Goal: Task Accomplishment & Management: Manage account settings

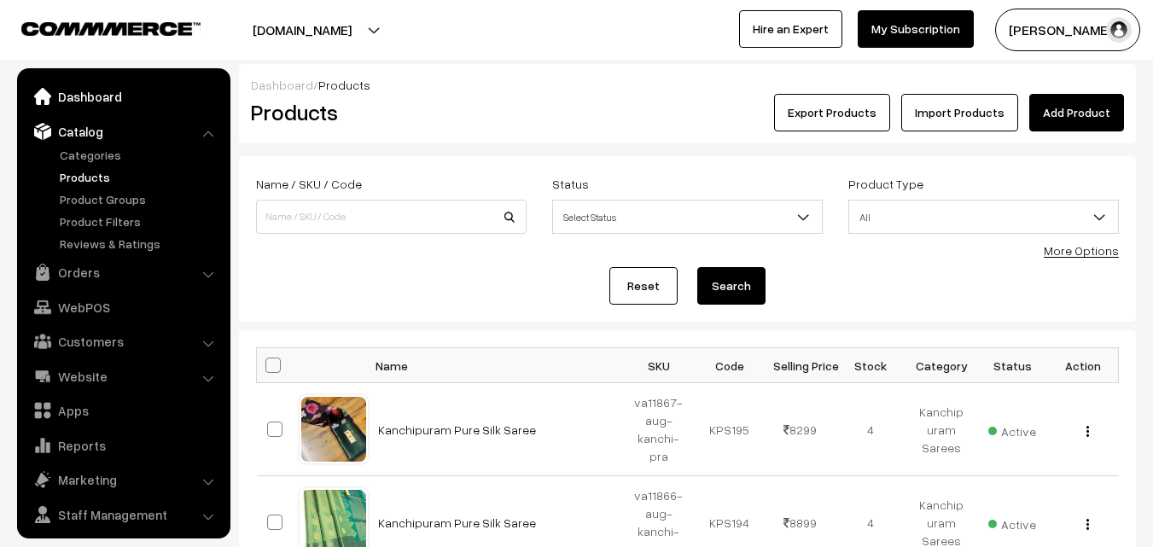
click at [89, 92] on link "Dashboard" at bounding box center [122, 96] width 203 height 31
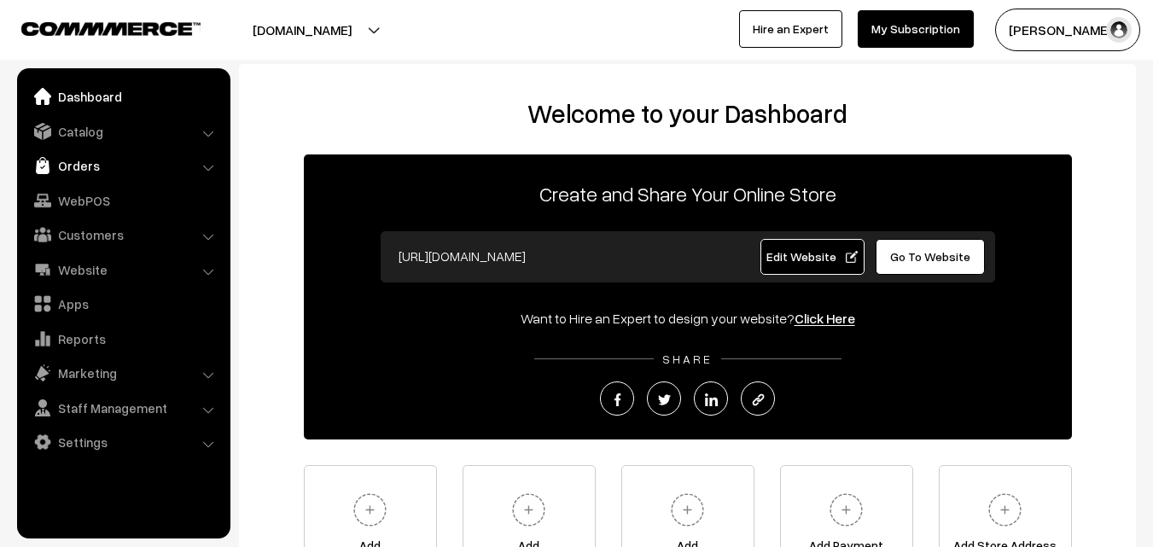
click at [87, 174] on link "Orders" at bounding box center [122, 165] width 203 height 31
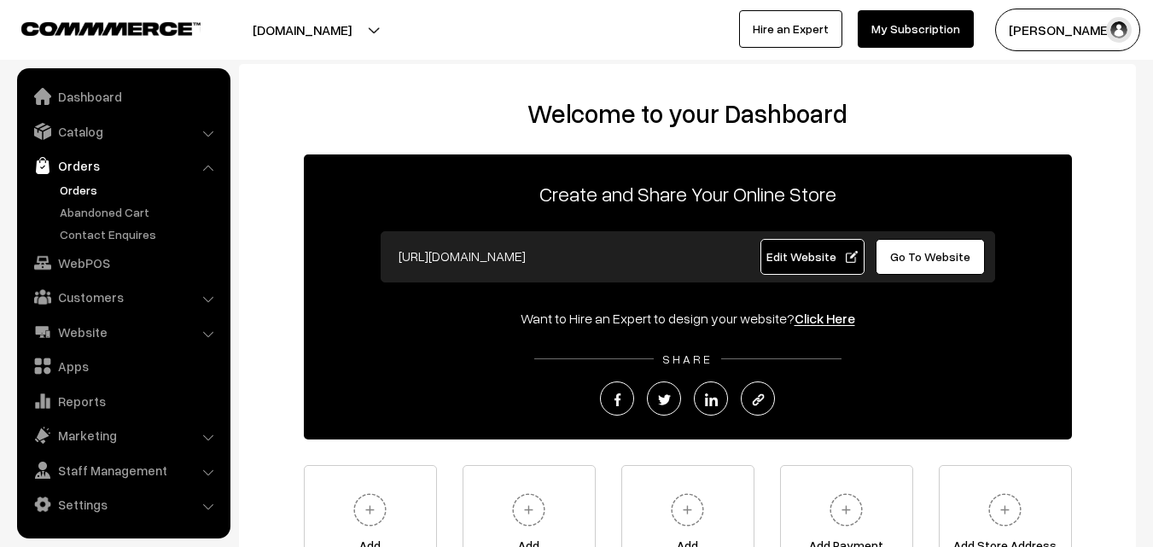
click at [84, 183] on link "Orders" at bounding box center [139, 190] width 169 height 18
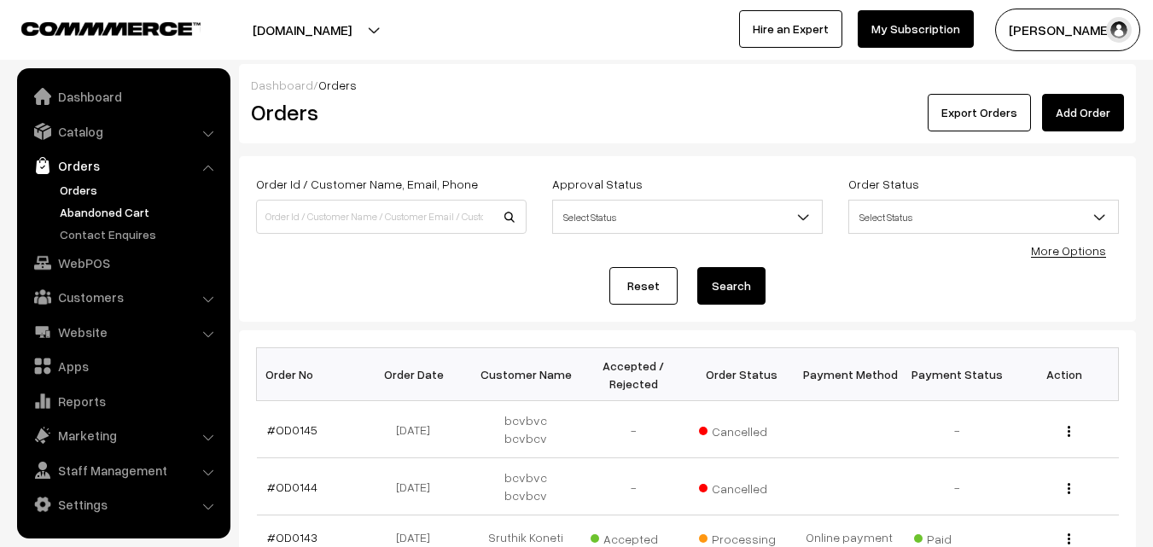
click at [97, 213] on link "Abandoned Cart" at bounding box center [139, 212] width 169 height 18
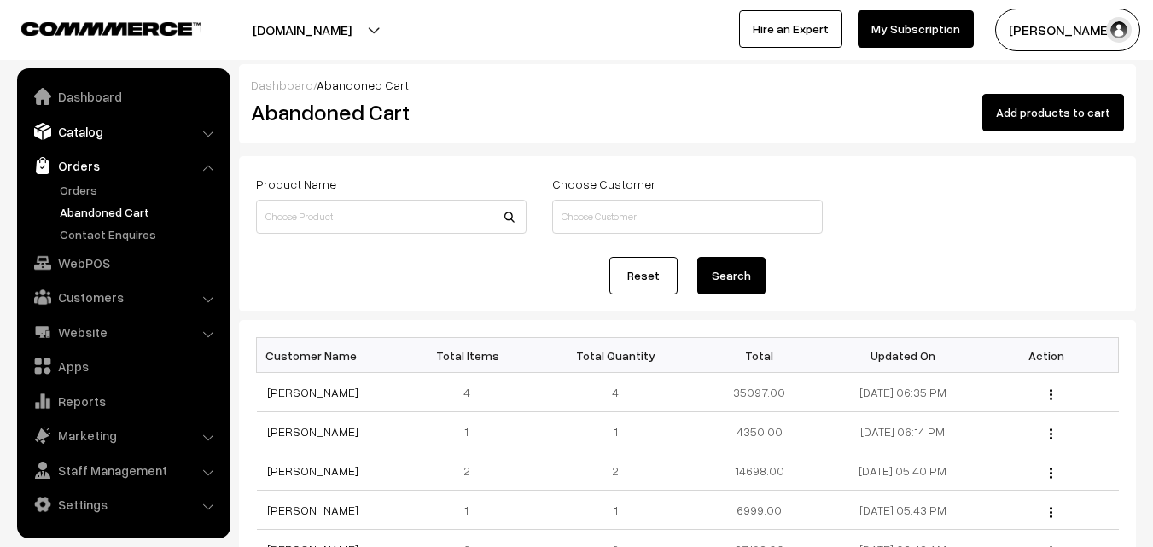
click at [85, 138] on link "Catalog" at bounding box center [122, 131] width 203 height 31
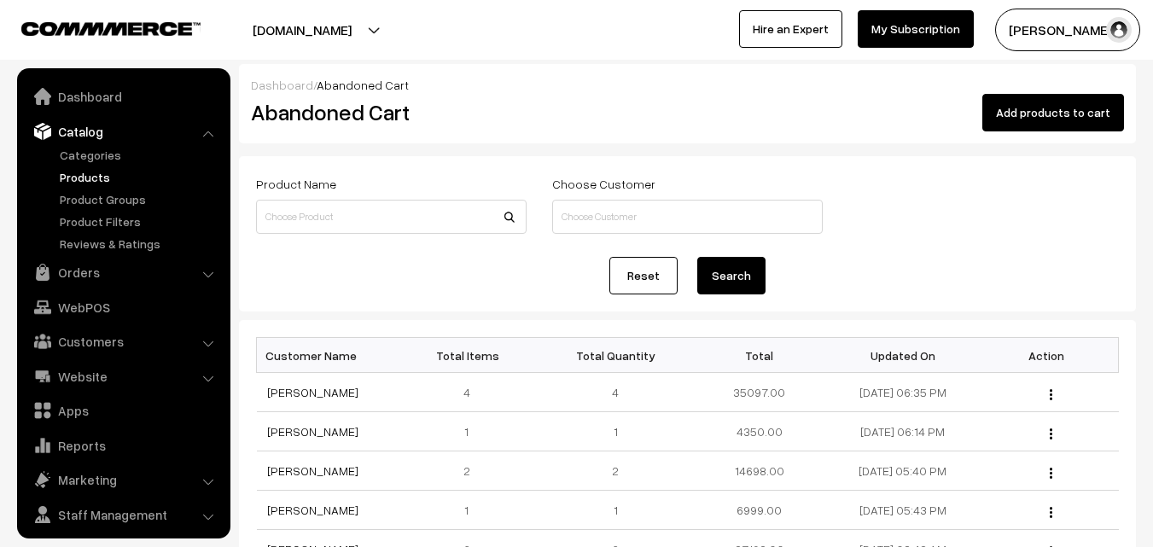
click at [86, 177] on link "Products" at bounding box center [139, 177] width 169 height 18
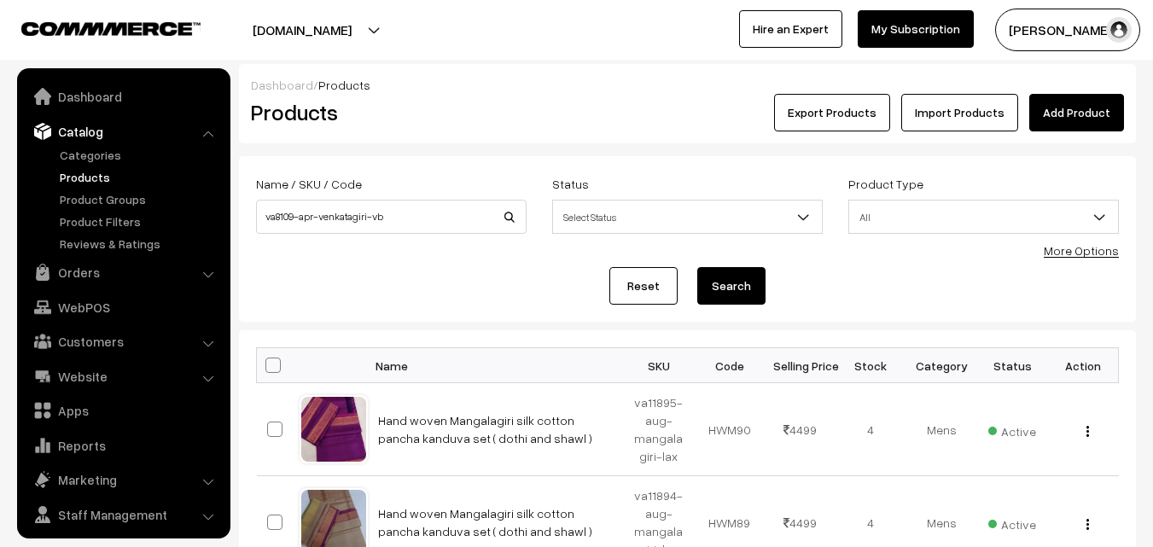
scroll to position [43, 0]
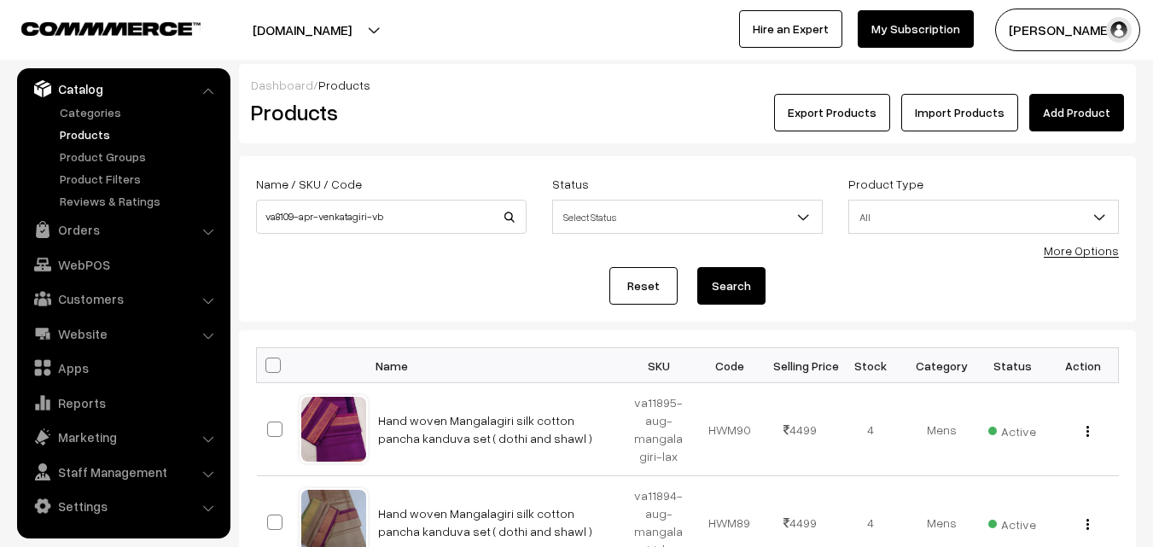
type input "va8109-apr-venkatagiri-vb"
click at [748, 296] on button "Search" at bounding box center [731, 286] width 68 height 38
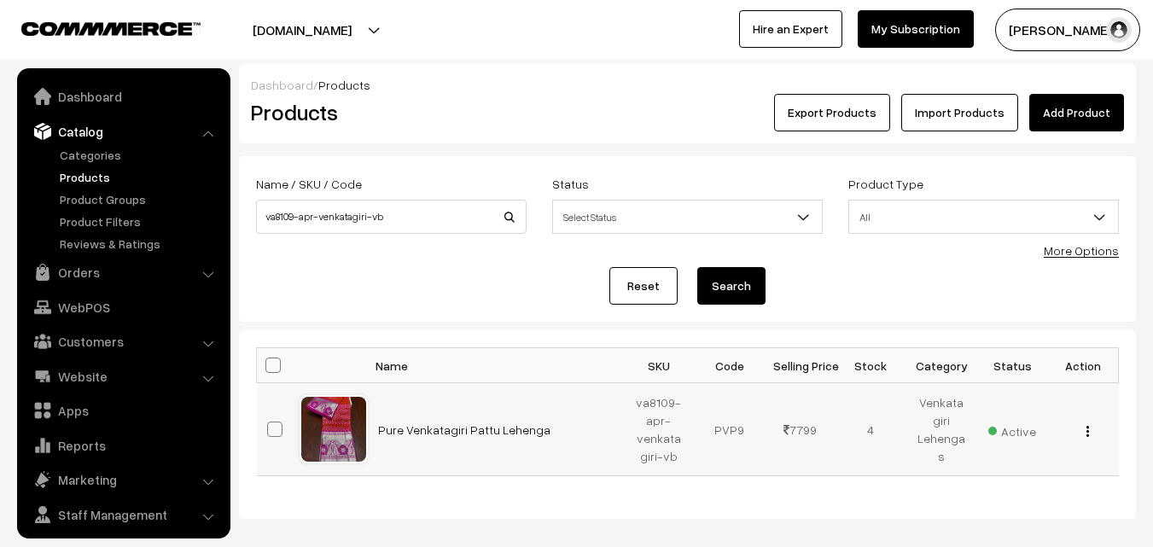
scroll to position [43, 0]
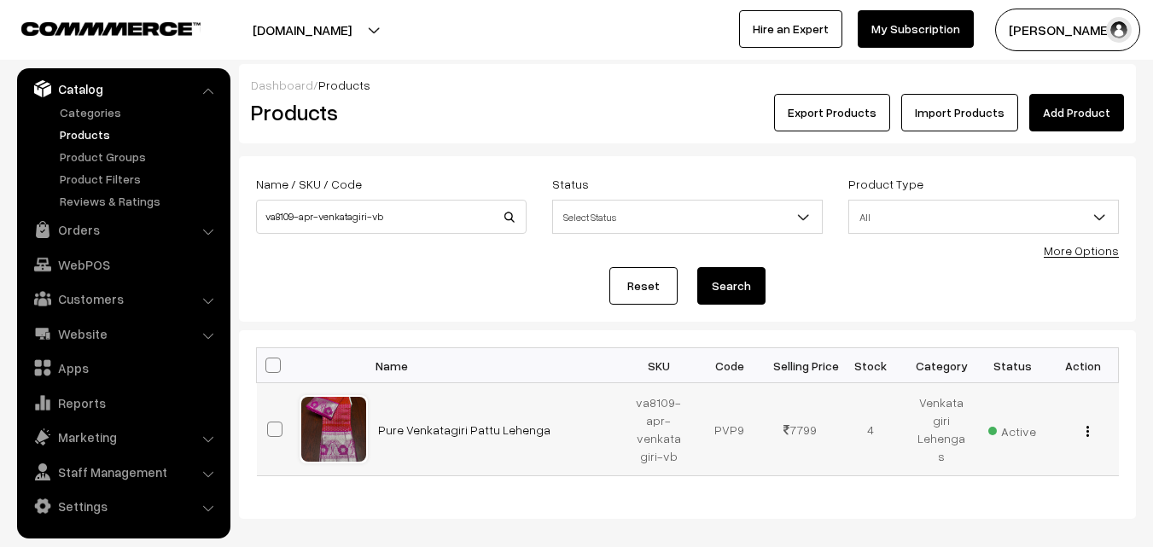
click at [1087, 428] on img "button" at bounding box center [1087, 431] width 3 height 11
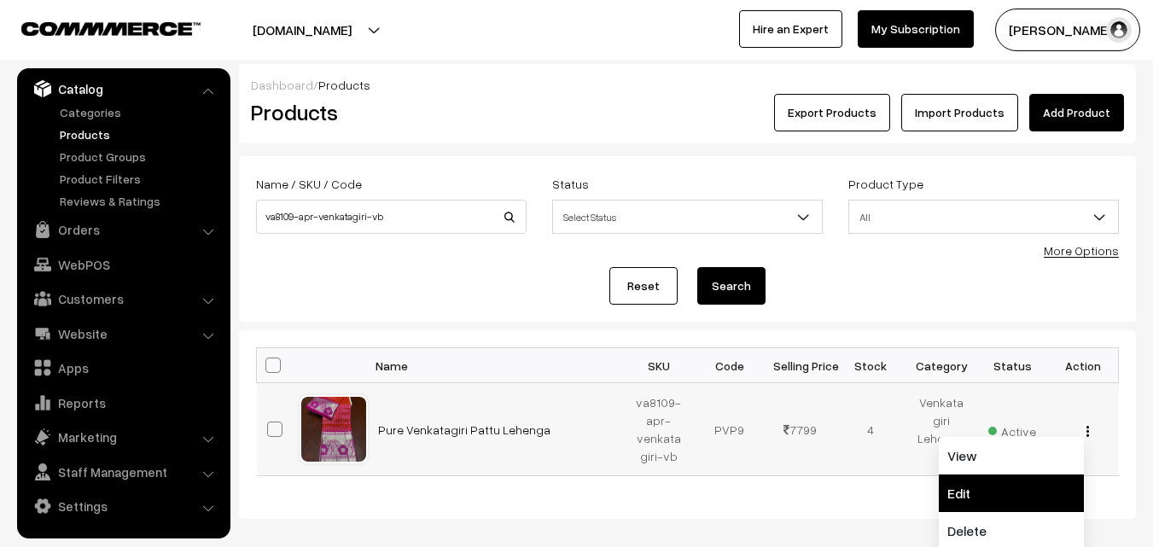
click at [992, 484] on link "Edit" at bounding box center [1011, 493] width 145 height 38
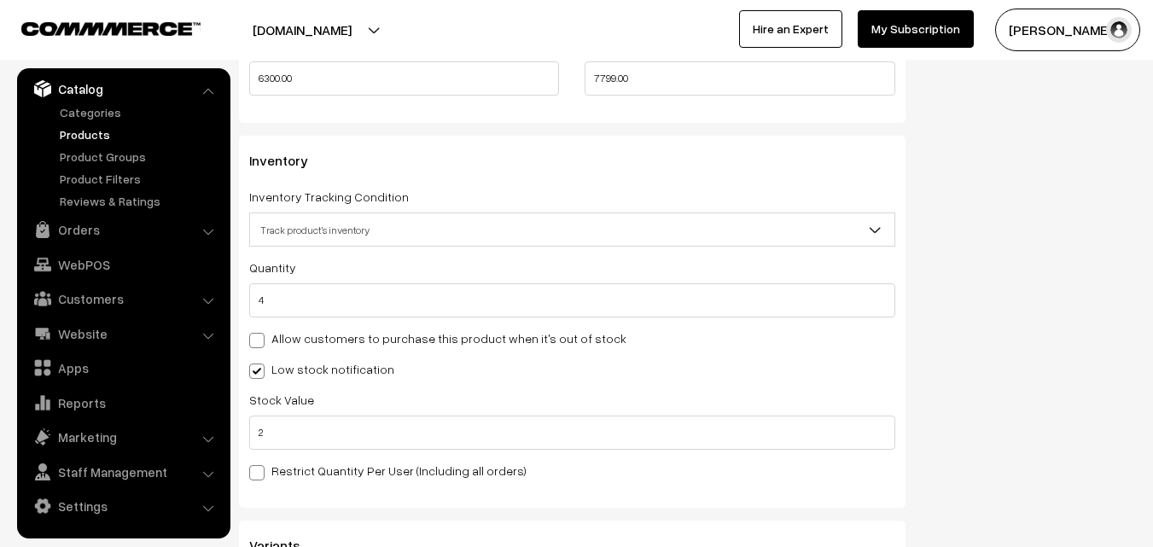
scroll to position [1791, 0]
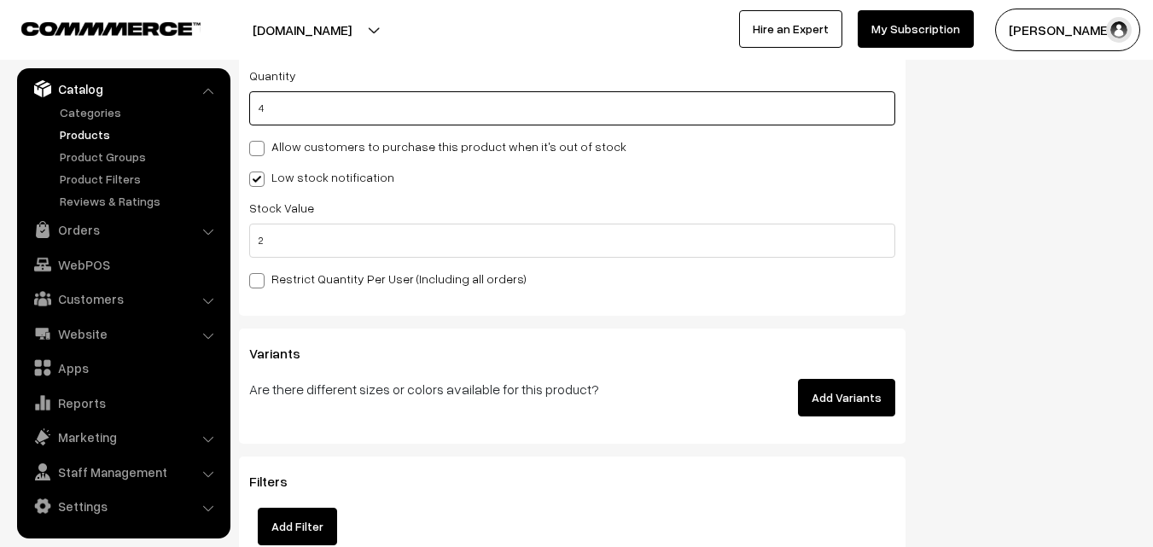
drag, startPoint x: 284, startPoint y: 114, endPoint x: 242, endPoint y: 108, distance: 43.2
click at [242, 108] on div "Inventory Inventory Tracking Condition Don't track inventory Track product's in…" at bounding box center [572, 130] width 667 height 372
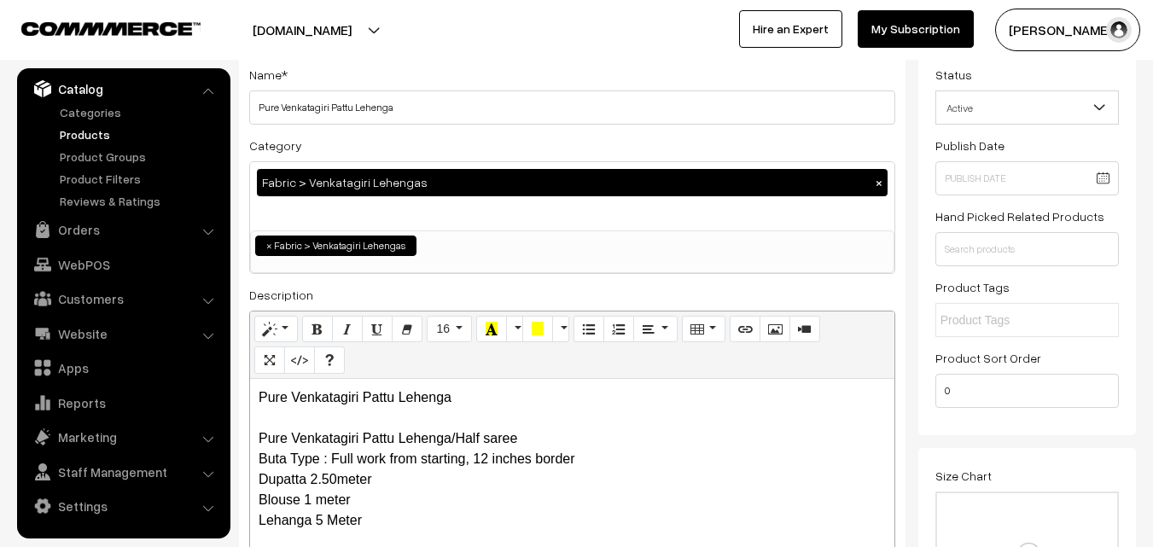
scroll to position [0, 0]
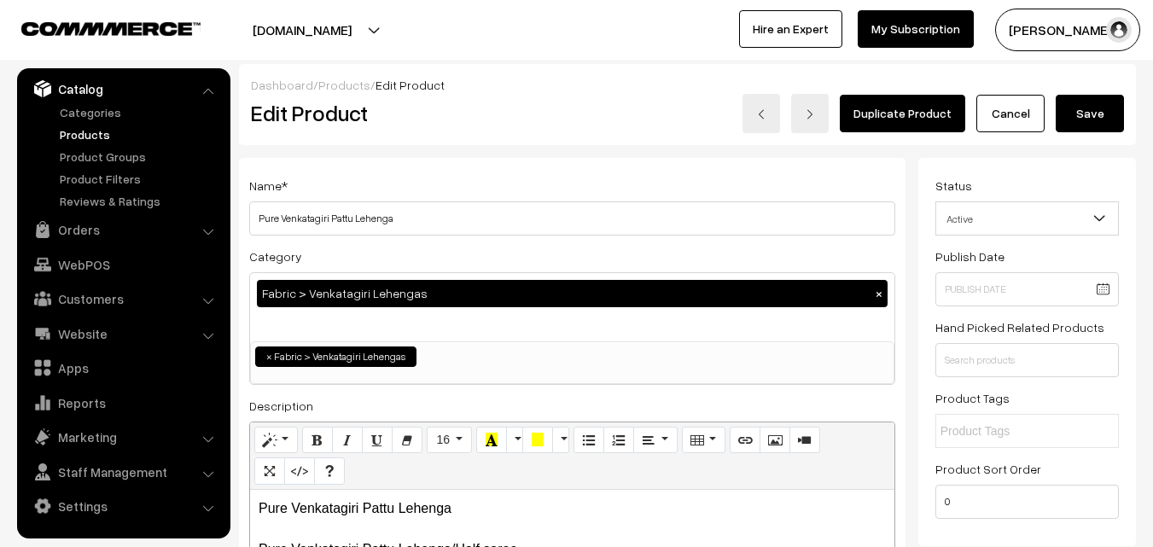
type input "0"
click at [1094, 110] on button "Save" at bounding box center [1090, 114] width 68 height 38
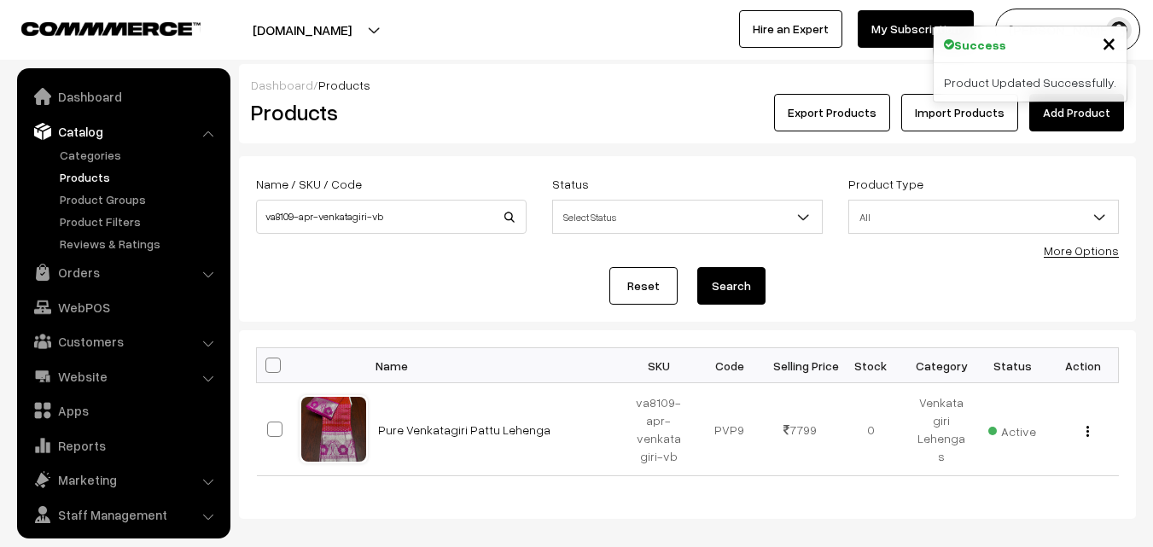
scroll to position [43, 0]
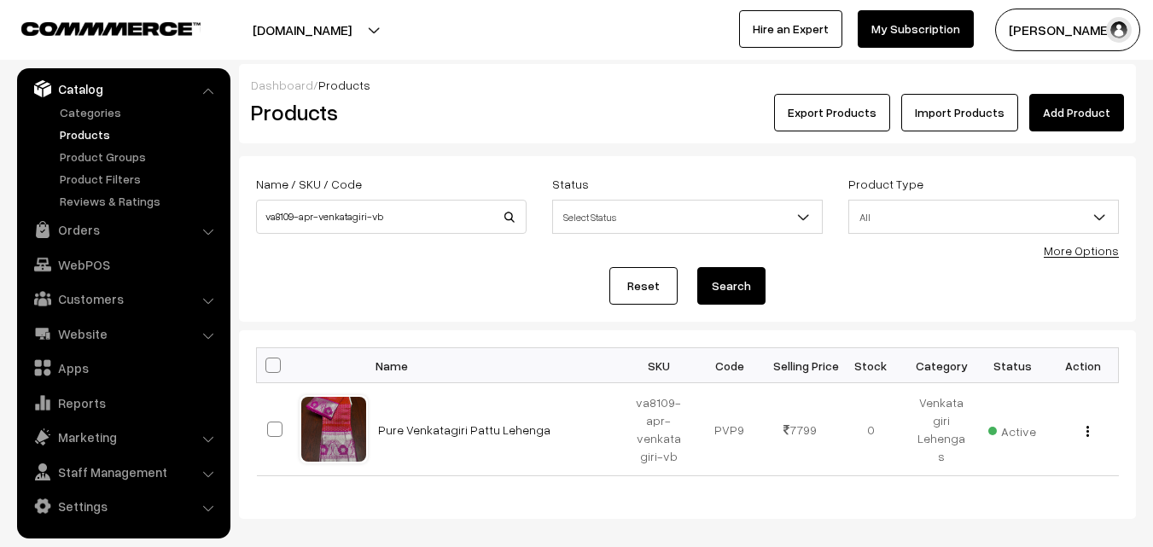
click at [94, 138] on link "Products" at bounding box center [139, 134] width 169 height 18
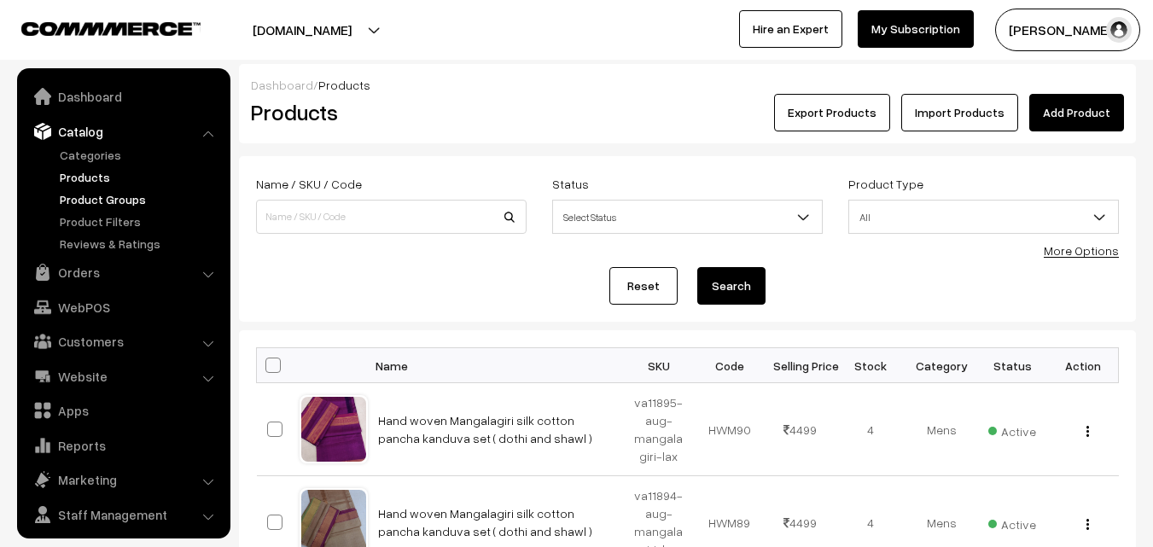
scroll to position [43, 0]
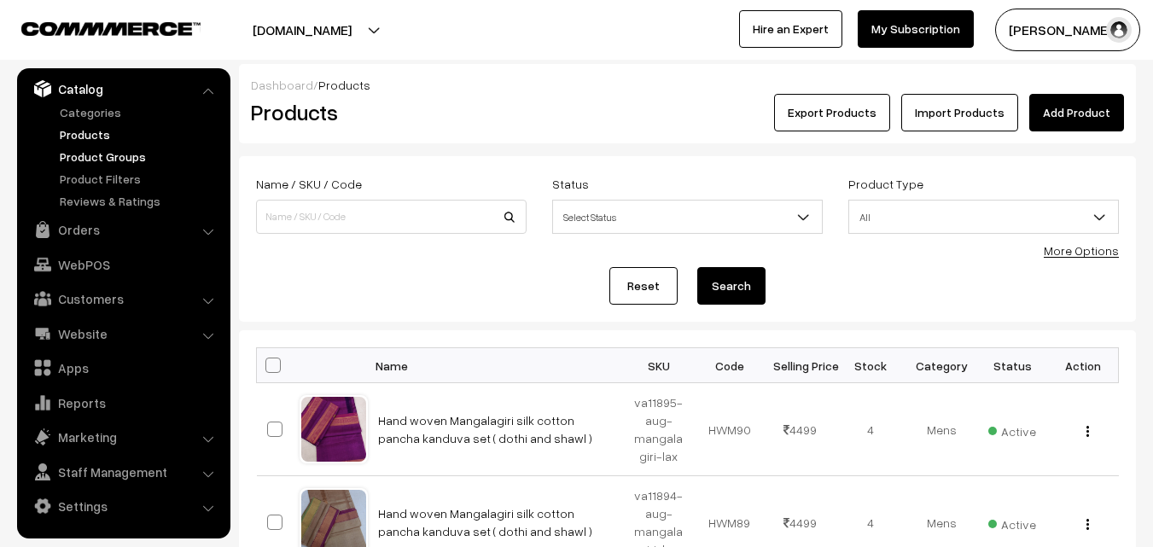
click at [95, 155] on link "Product Groups" at bounding box center [139, 157] width 169 height 18
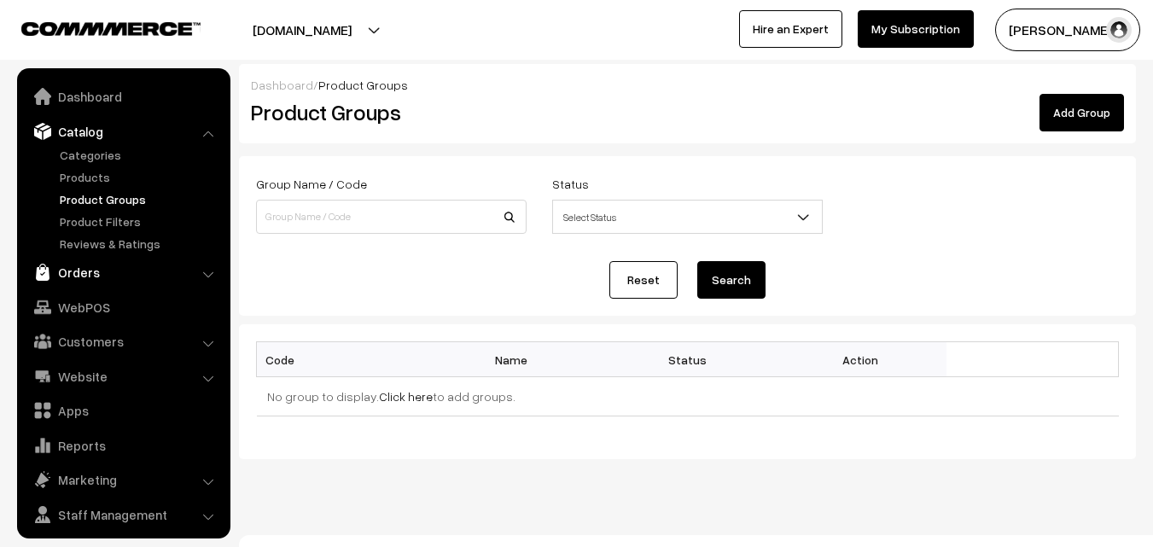
click at [102, 271] on link "Orders" at bounding box center [122, 272] width 203 height 31
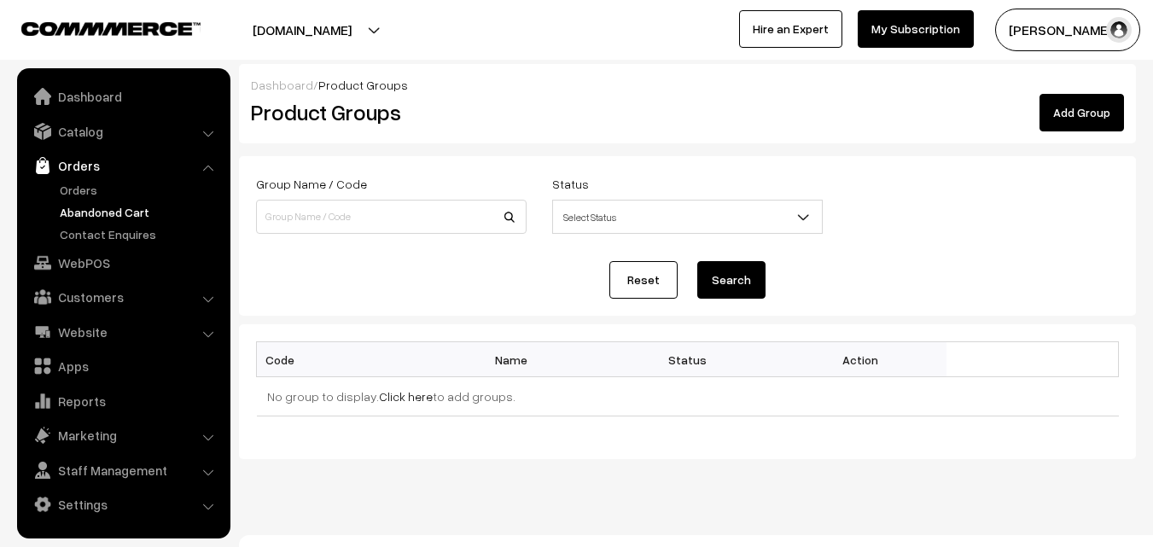
click at [102, 214] on link "Abandoned Cart" at bounding box center [139, 212] width 169 height 18
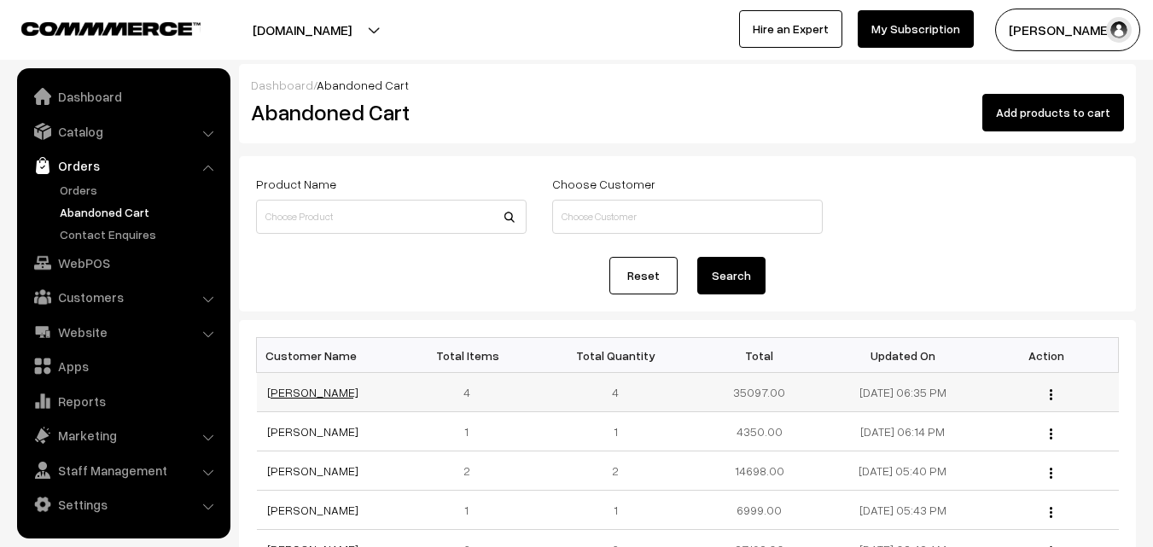
click at [343, 398] on link "[PERSON_NAME]" at bounding box center [312, 392] width 91 height 15
